Goal: Task Accomplishment & Management: Complete application form

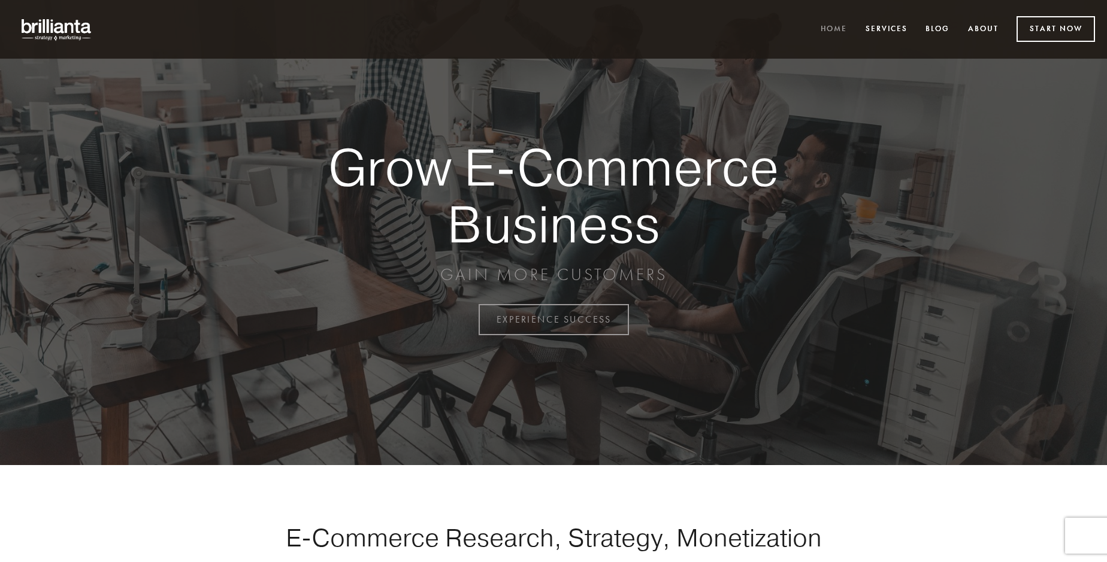
scroll to position [3139, 0]
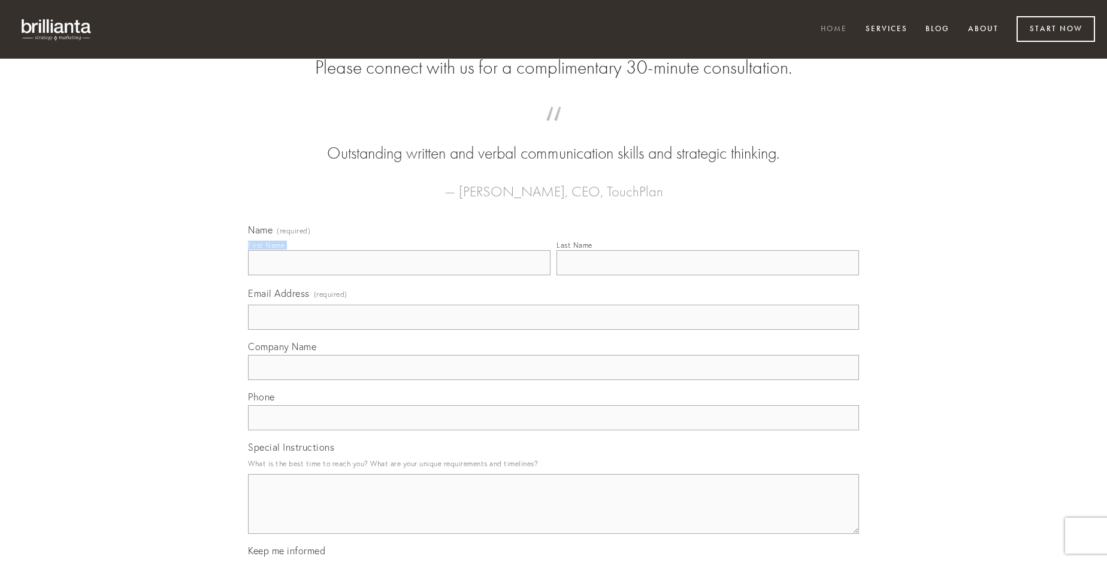
type input "[PERSON_NAME]"
click at [707, 275] on input "Last Name" at bounding box center [707, 262] width 302 height 25
type input "[PERSON_NAME]"
click at [553, 330] on input "Email Address (required)" at bounding box center [553, 317] width 611 height 25
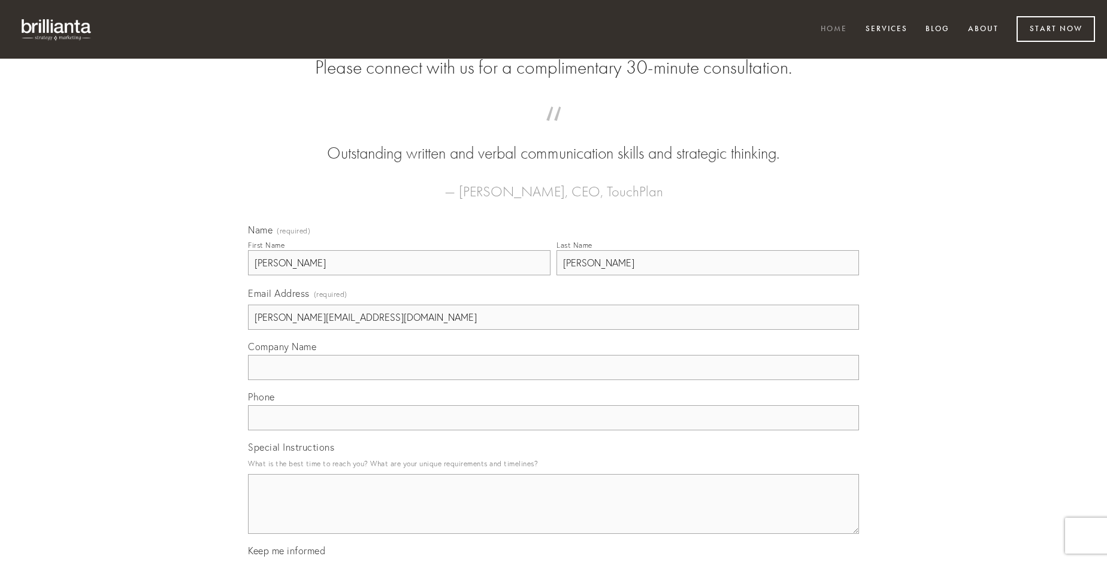
type input "[PERSON_NAME][EMAIL_ADDRESS][DOMAIN_NAME]"
click at [553, 380] on input "Company Name" at bounding box center [553, 367] width 611 height 25
type input "defessus"
click at [553, 431] on input "text" at bounding box center [553, 417] width 611 height 25
click at [553, 515] on textarea "Special Instructions" at bounding box center [553, 504] width 611 height 60
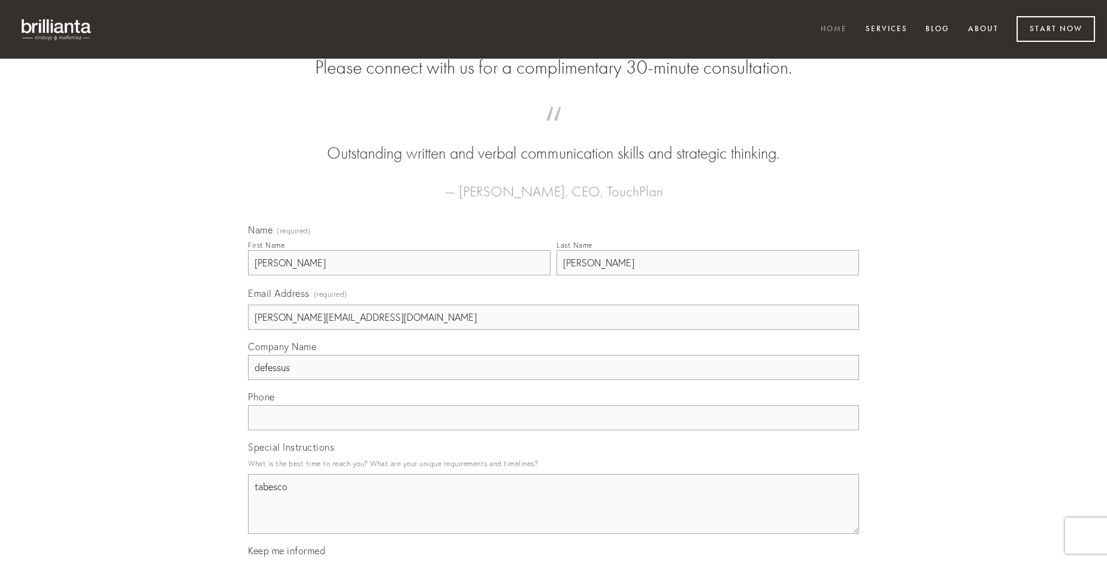
type textarea "tabesco"
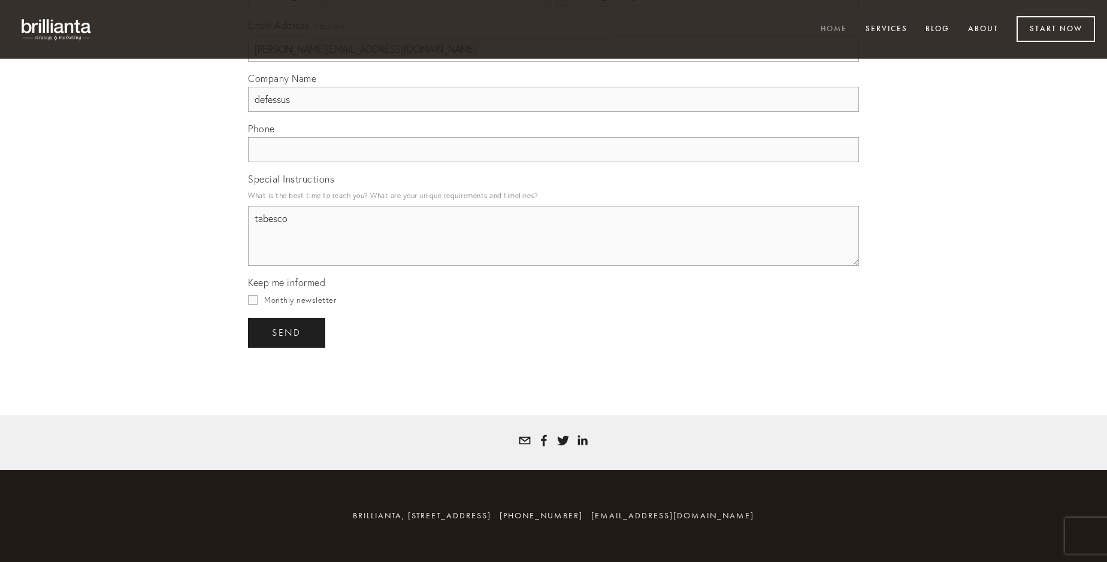
click at [287, 332] on span "send" at bounding box center [286, 333] width 29 height 11
